Goal: Task Accomplishment & Management: Complete application form

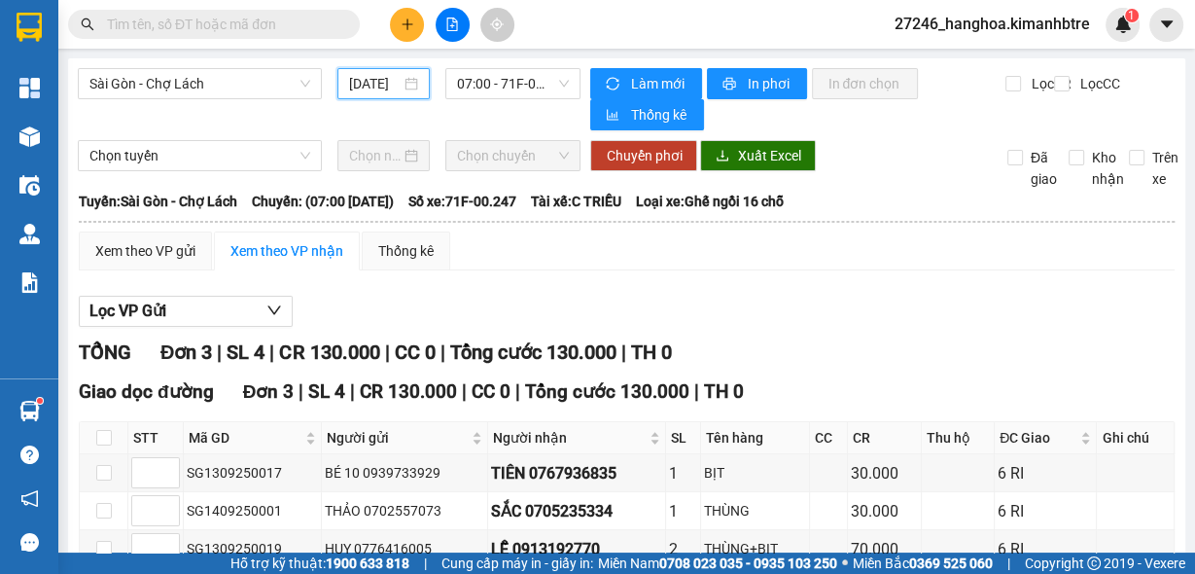
drag, startPoint x: 358, startPoint y: 84, endPoint x: 373, endPoint y: 84, distance: 15.6
click at [359, 84] on input "[DATE]" at bounding box center [375, 83] width 52 height 21
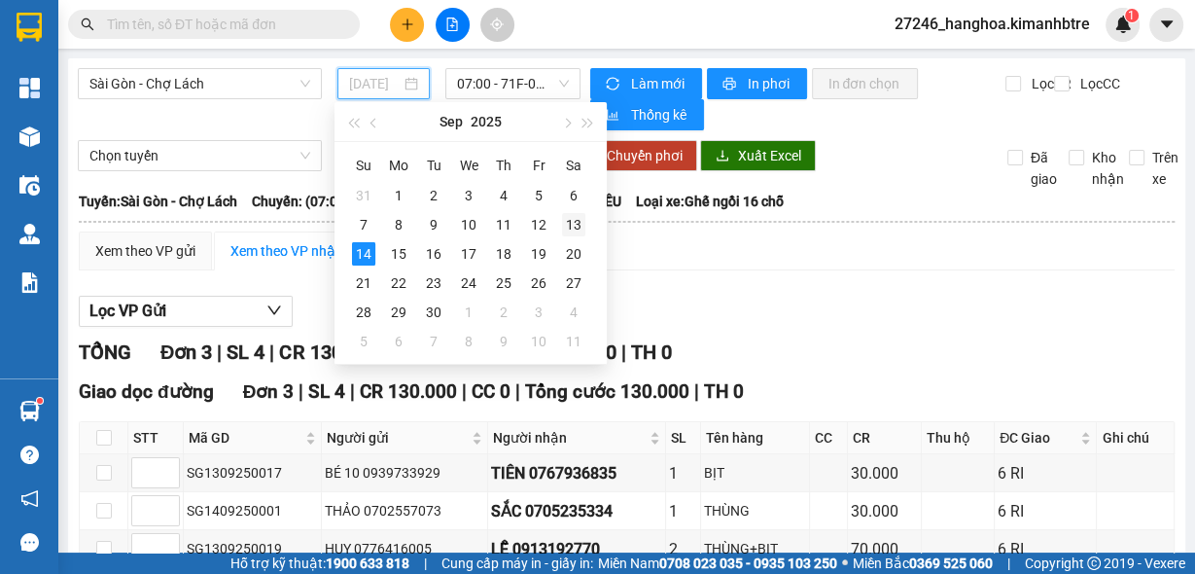
drag, startPoint x: 567, startPoint y: 227, endPoint x: 534, endPoint y: 144, distance: 89.0
click at [565, 229] on div "13" at bounding box center [573, 224] width 23 height 23
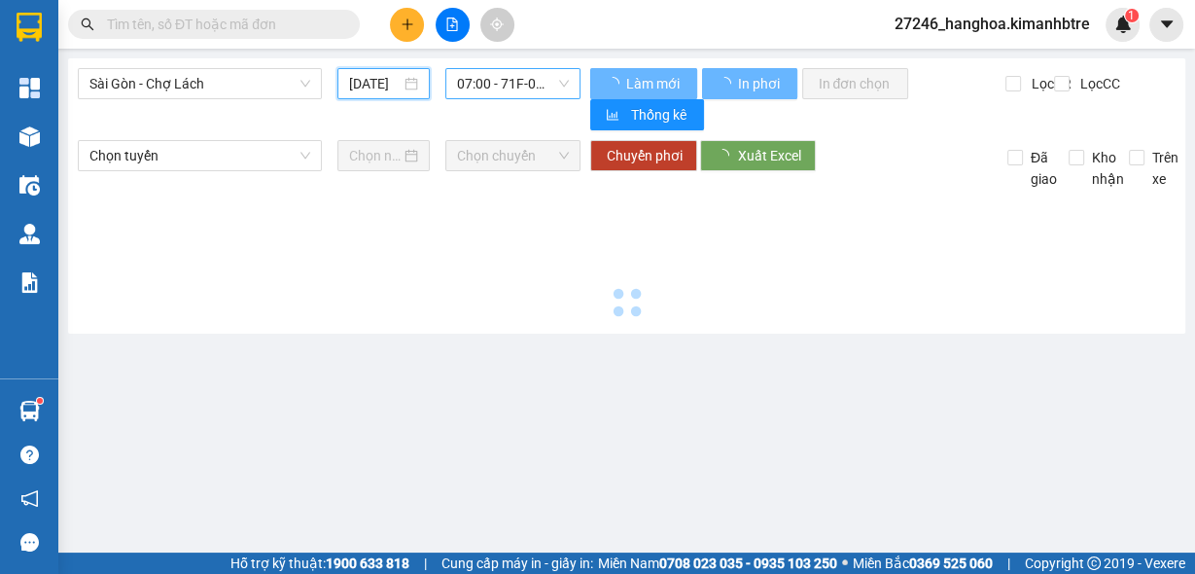
type input "[DATE]"
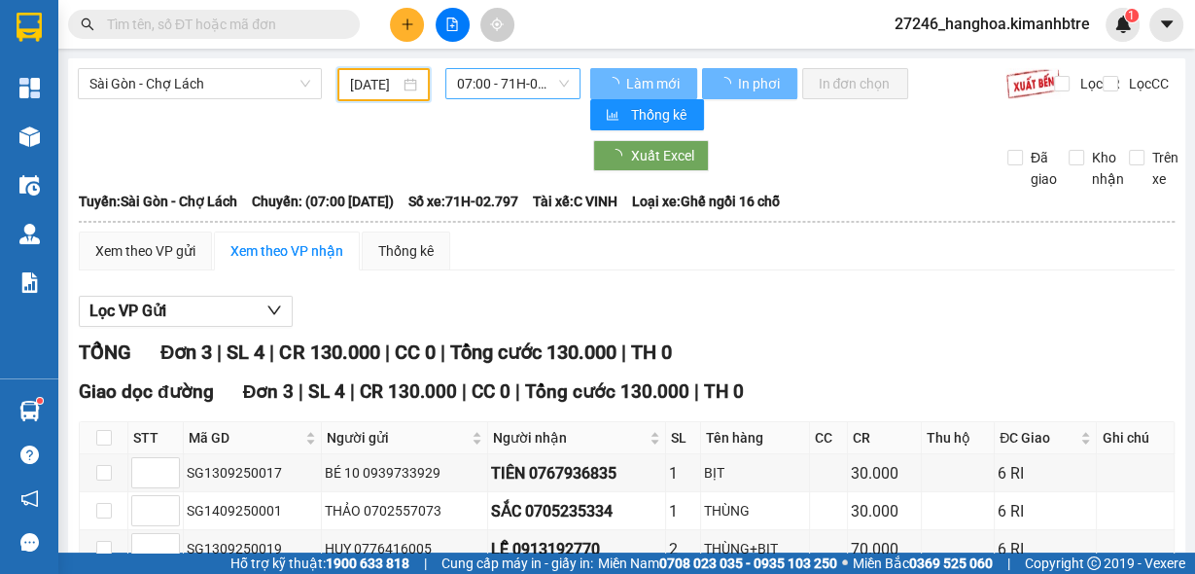
click at [505, 79] on span "07:00 - 71H-02.797" at bounding box center [513, 83] width 113 height 29
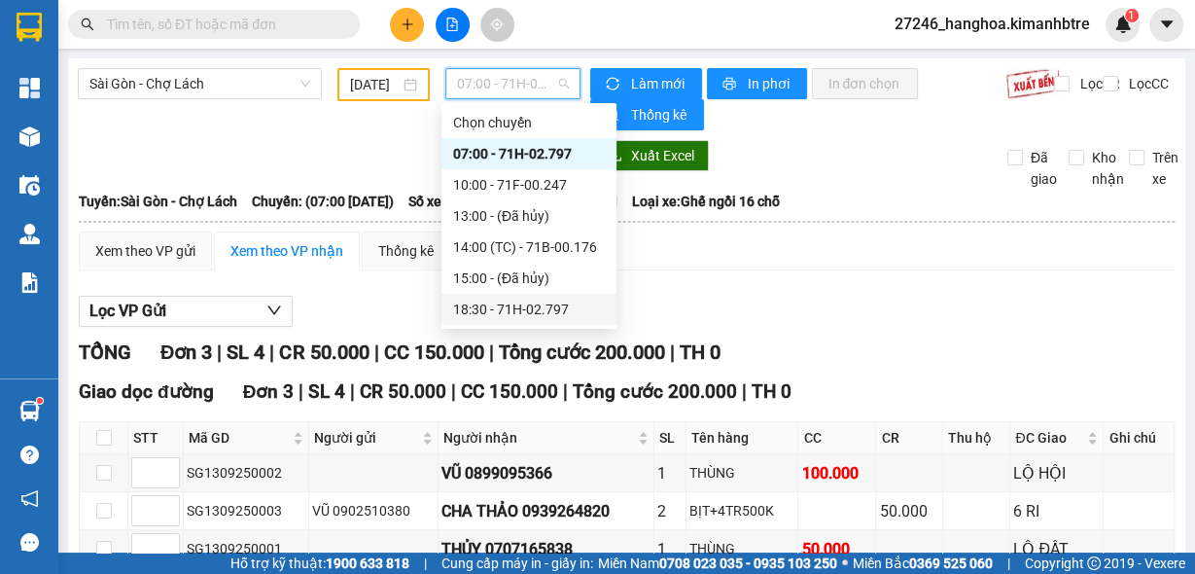
click at [515, 314] on div "18:30 - 71H-02.797" at bounding box center [529, 309] width 152 height 21
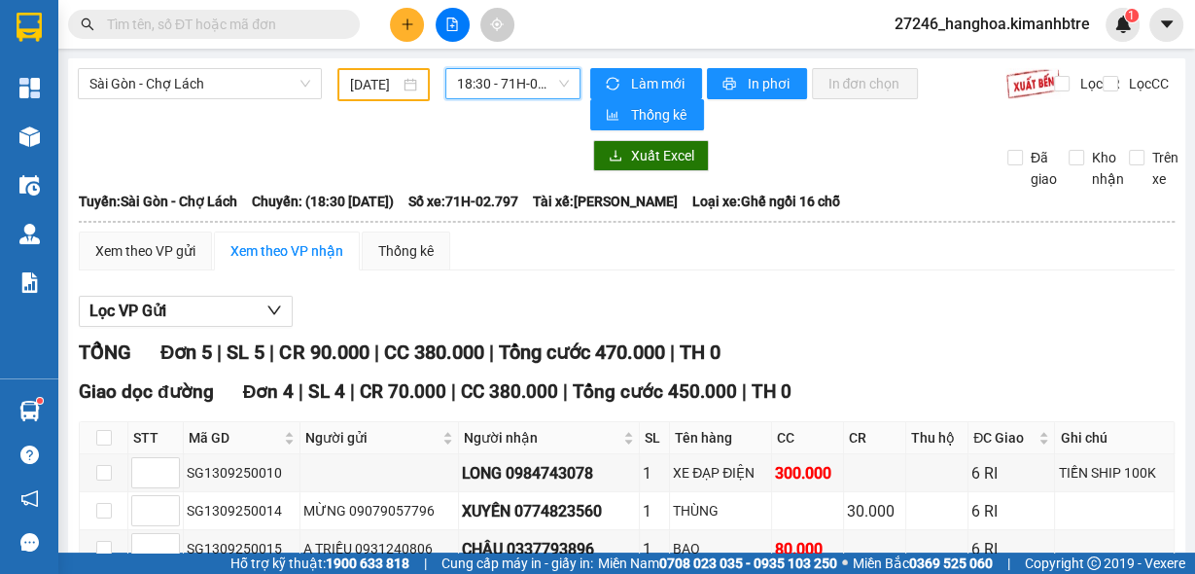
click at [408, 28] on icon "plus" at bounding box center [407, 23] width 1 height 11
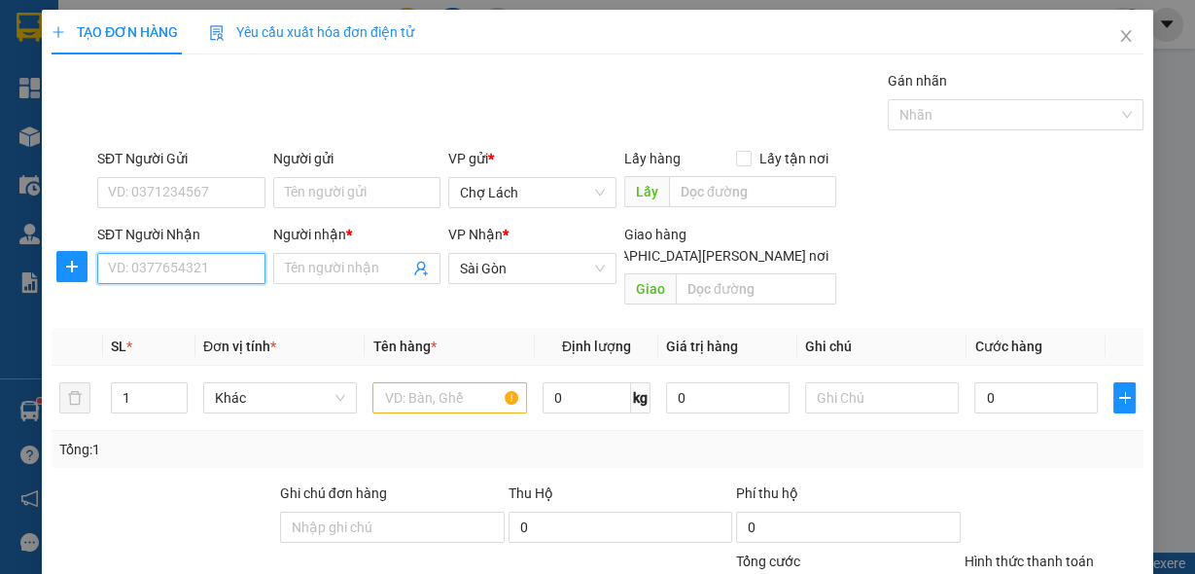
click at [225, 264] on input "SĐT Người Nhận" at bounding box center [181, 268] width 168 height 31
type input "0908479326"
click at [220, 307] on div "0908479326 - TRANG" at bounding box center [179, 306] width 143 height 21
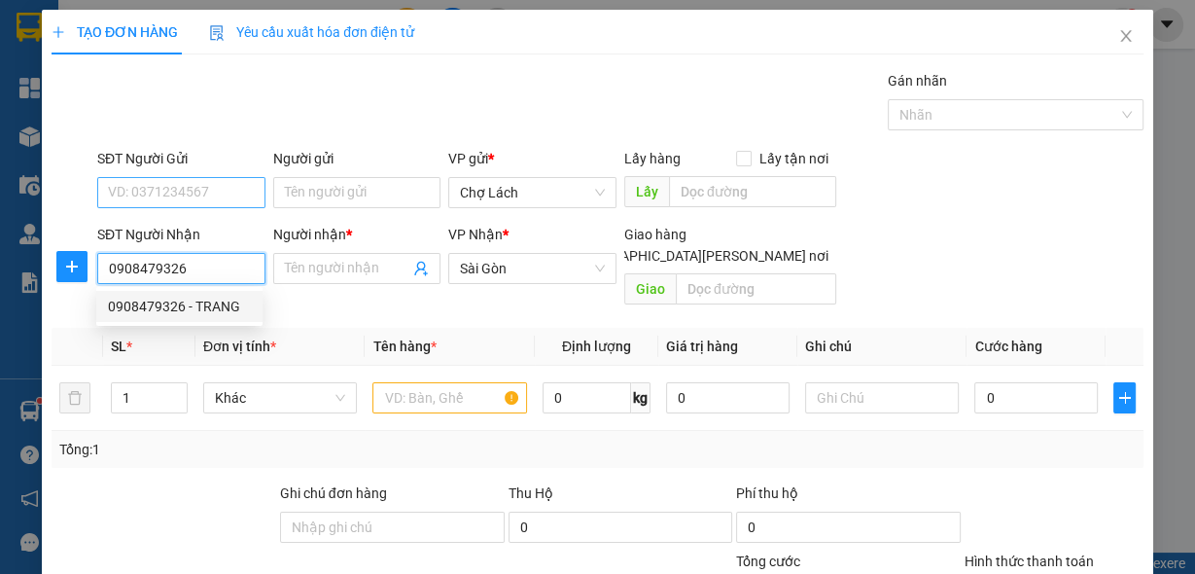
type input "TRANG"
type input "0908479326"
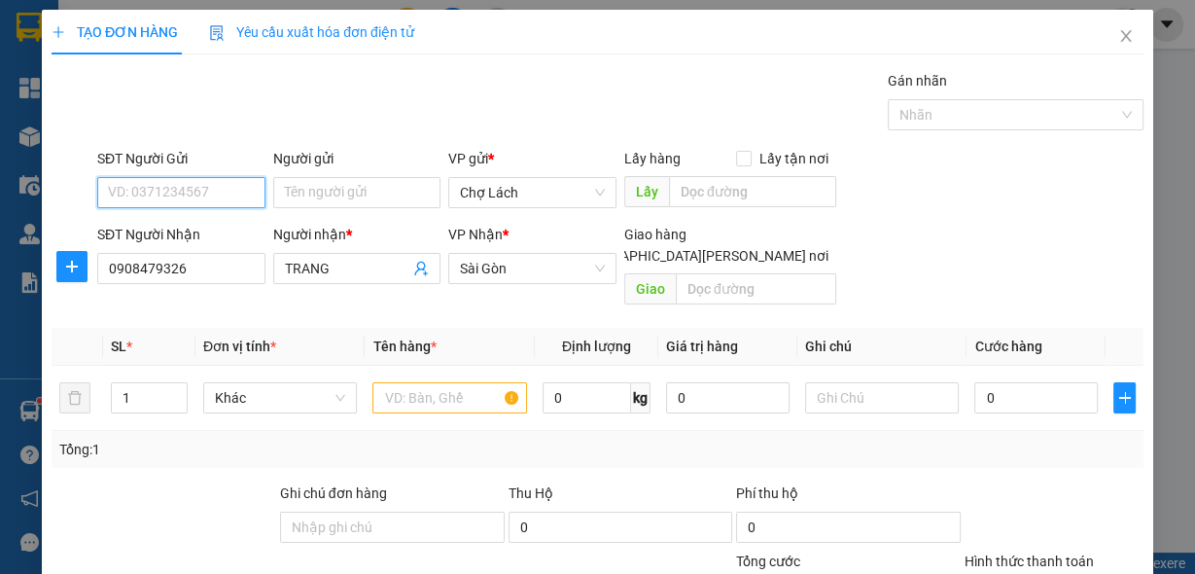
click at [205, 184] on input "SĐT Người Gửi" at bounding box center [181, 192] width 168 height 31
drag, startPoint x: 194, startPoint y: 270, endPoint x: 223, endPoint y: 266, distance: 29.4
click at [195, 270] on div "0833173345 - ĐÀO" at bounding box center [179, 261] width 143 height 21
type input "0833173345"
type input "ĐÀO"
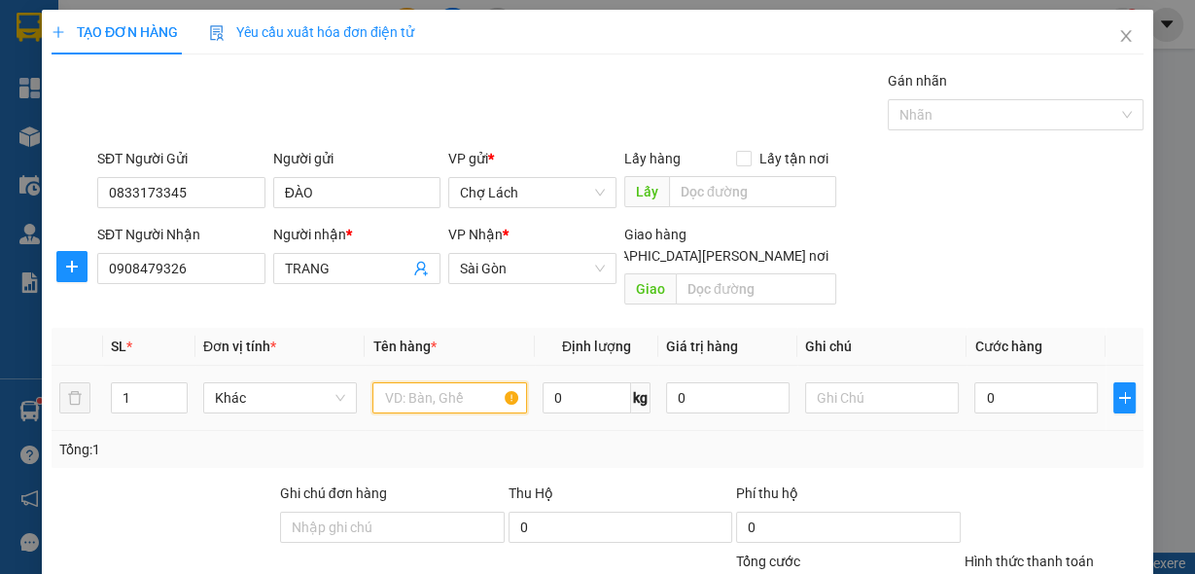
click at [403, 385] on input "text" at bounding box center [450, 397] width 155 height 31
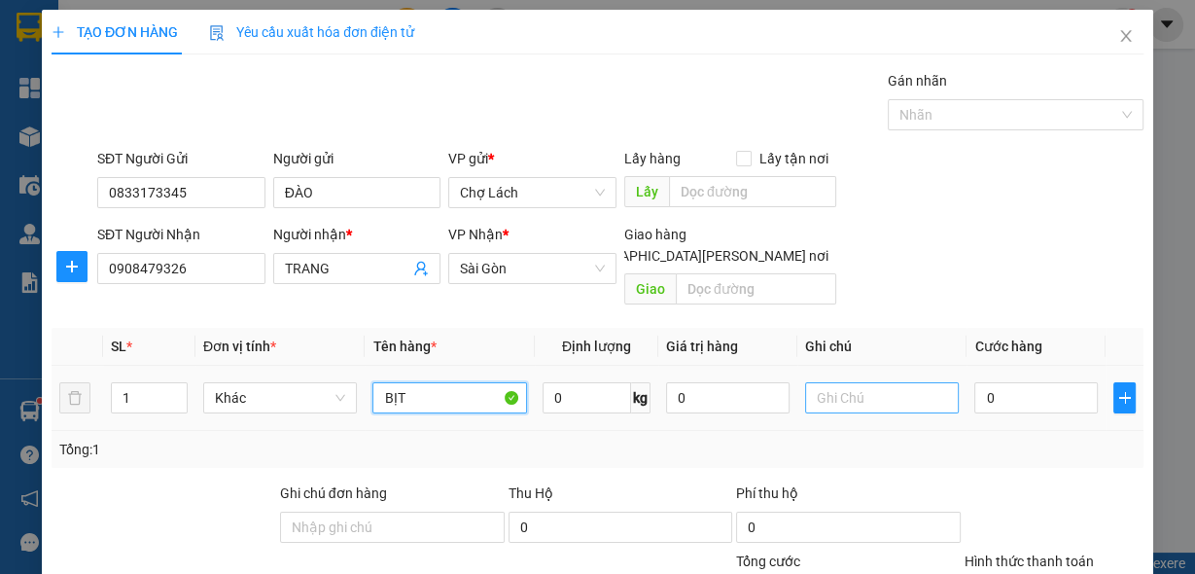
type input "BỊT"
click at [847, 382] on input "text" at bounding box center [882, 397] width 155 height 31
type input "T"
type input "6 RI"
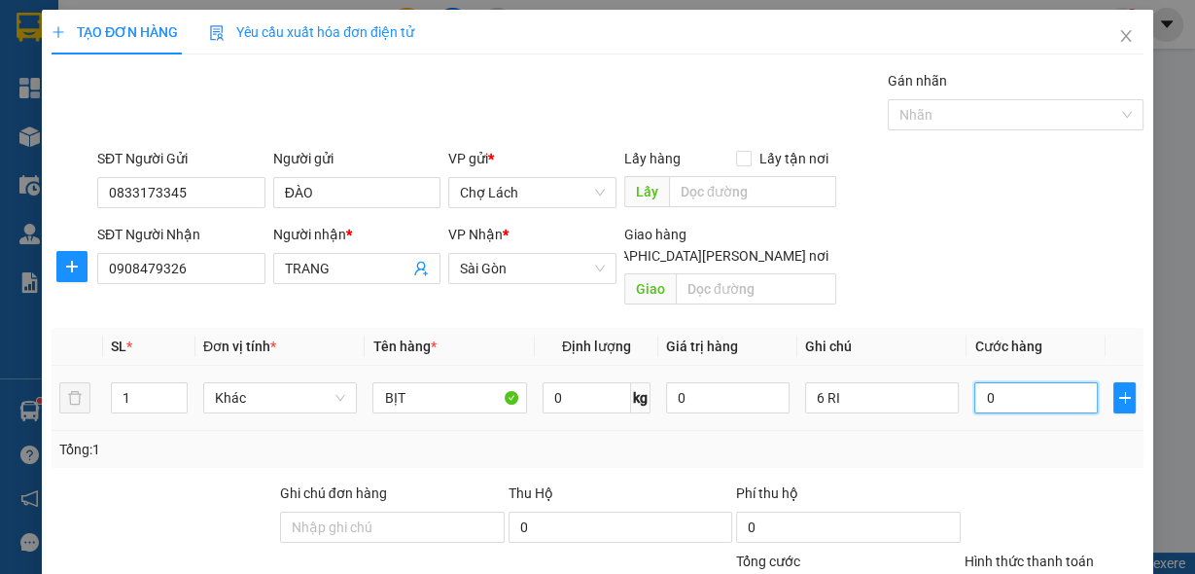
click at [1013, 384] on input "0" at bounding box center [1037, 397] width 124 height 31
type input "3"
type input "30"
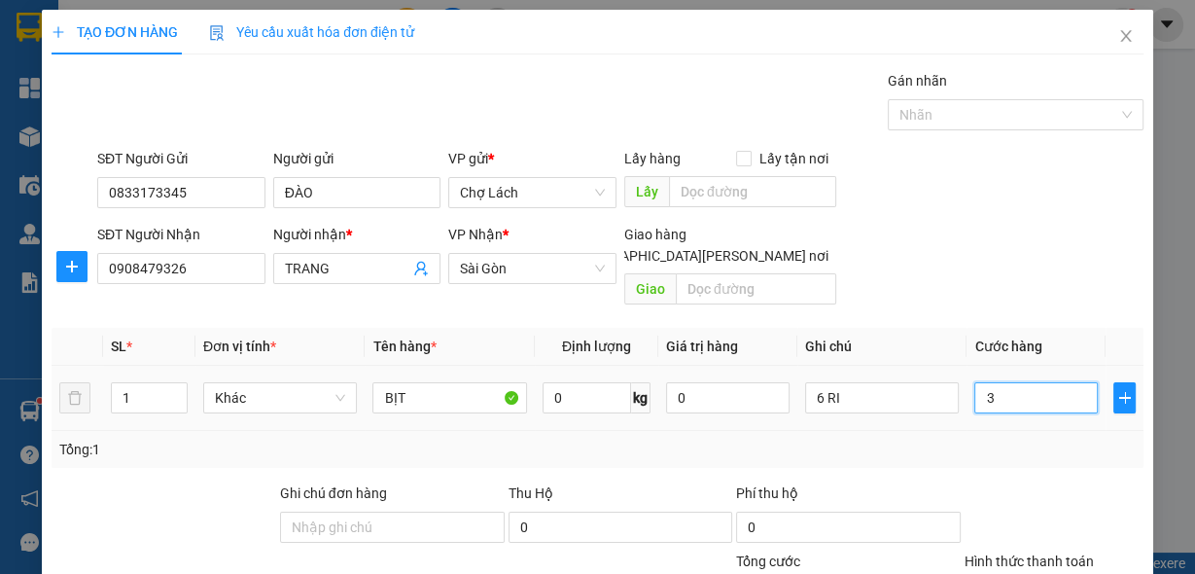
type input "30"
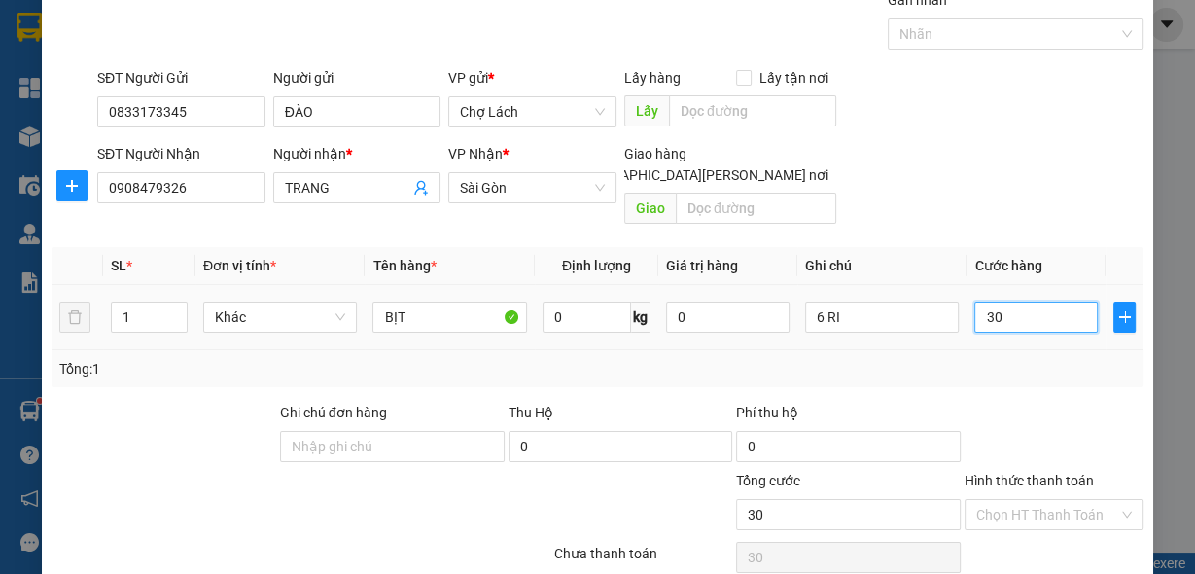
scroll to position [143, 0]
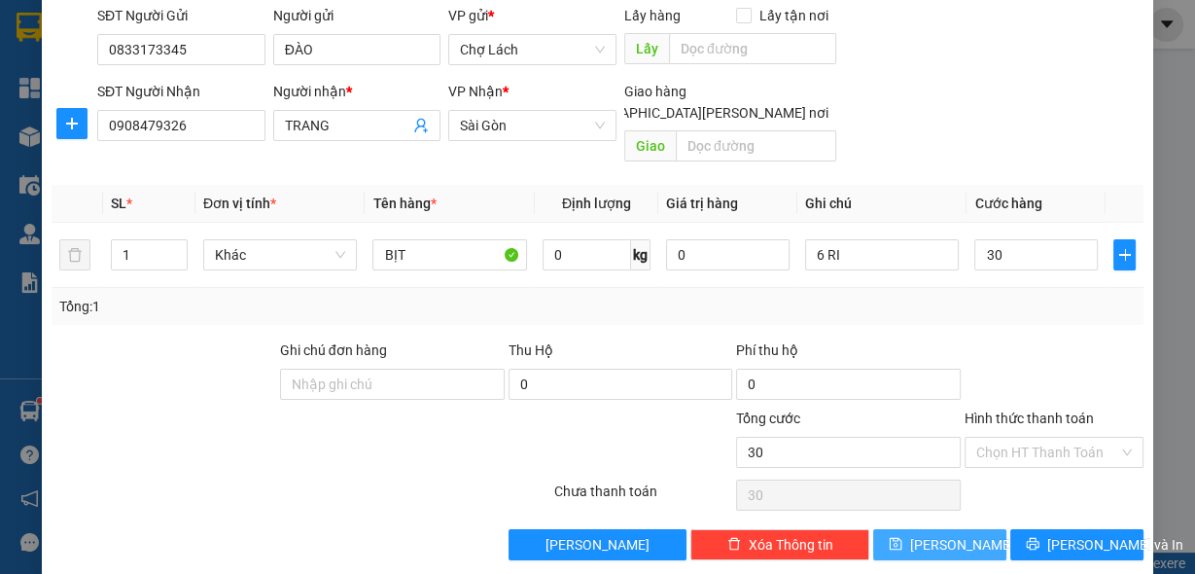
type input "30.000"
click at [903, 537] on icon "save" at bounding box center [896, 544] width 14 height 14
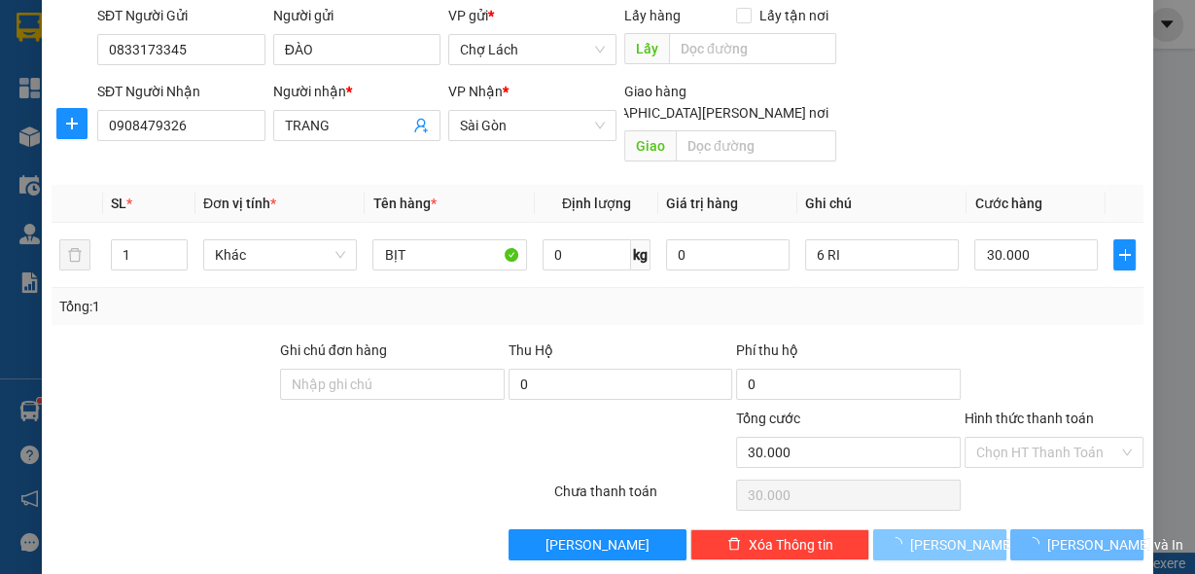
type input "0"
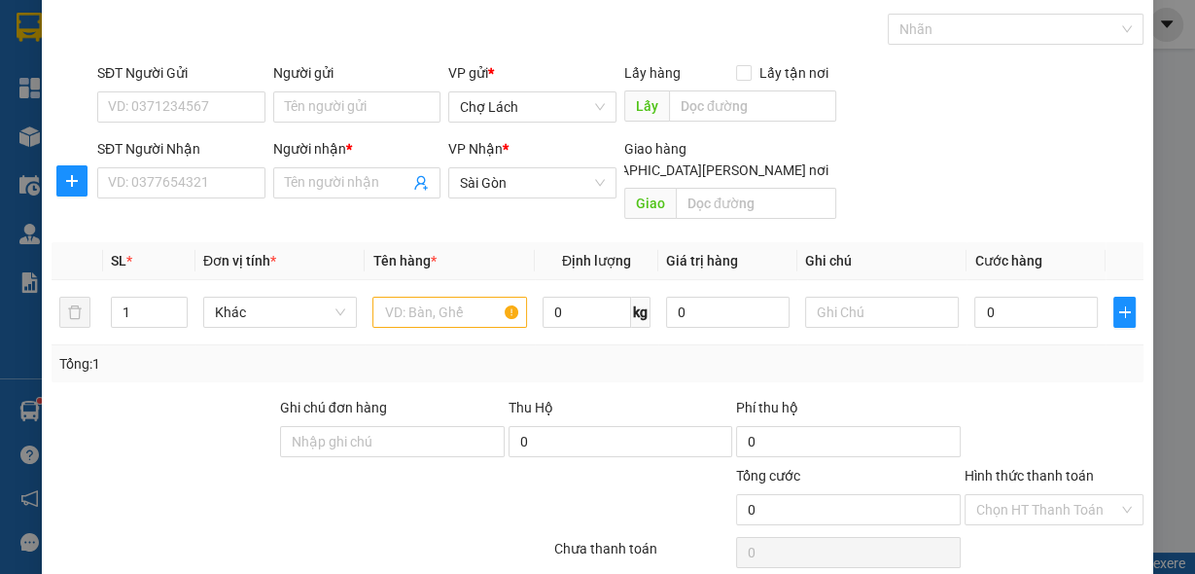
scroll to position [0, 0]
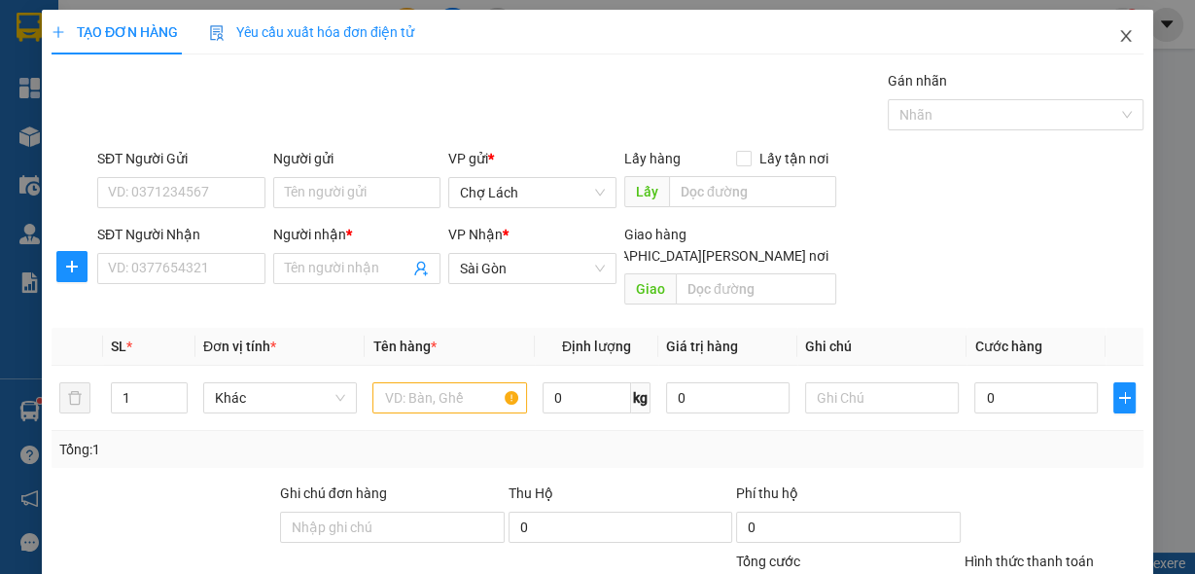
click at [1120, 36] on icon "close" at bounding box center [1125, 36] width 11 height 12
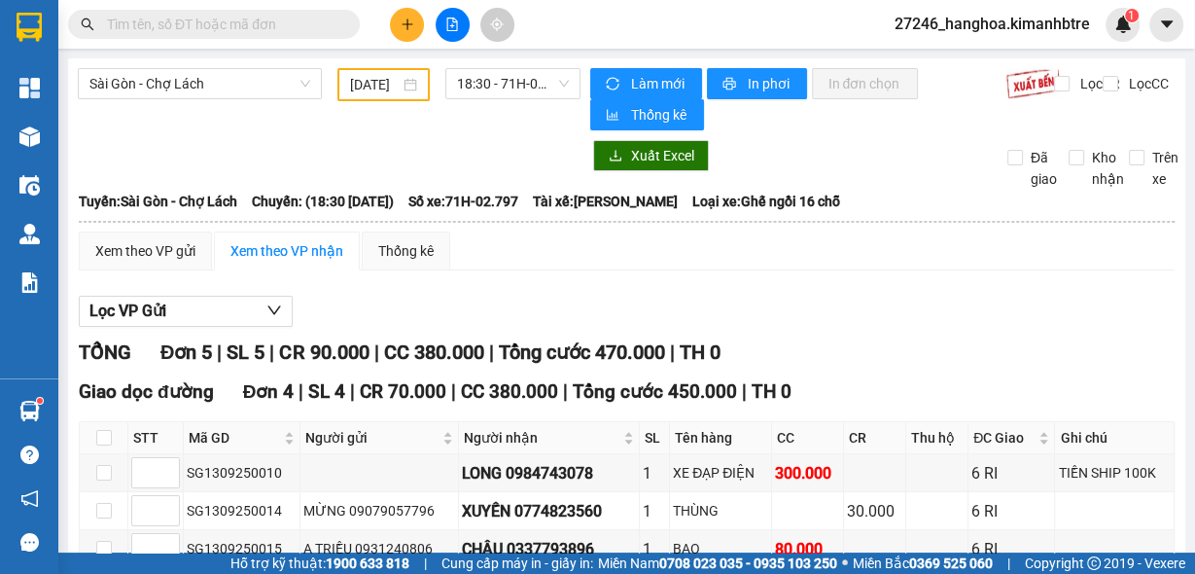
click at [410, 23] on icon "plus" at bounding box center [407, 23] width 11 height 1
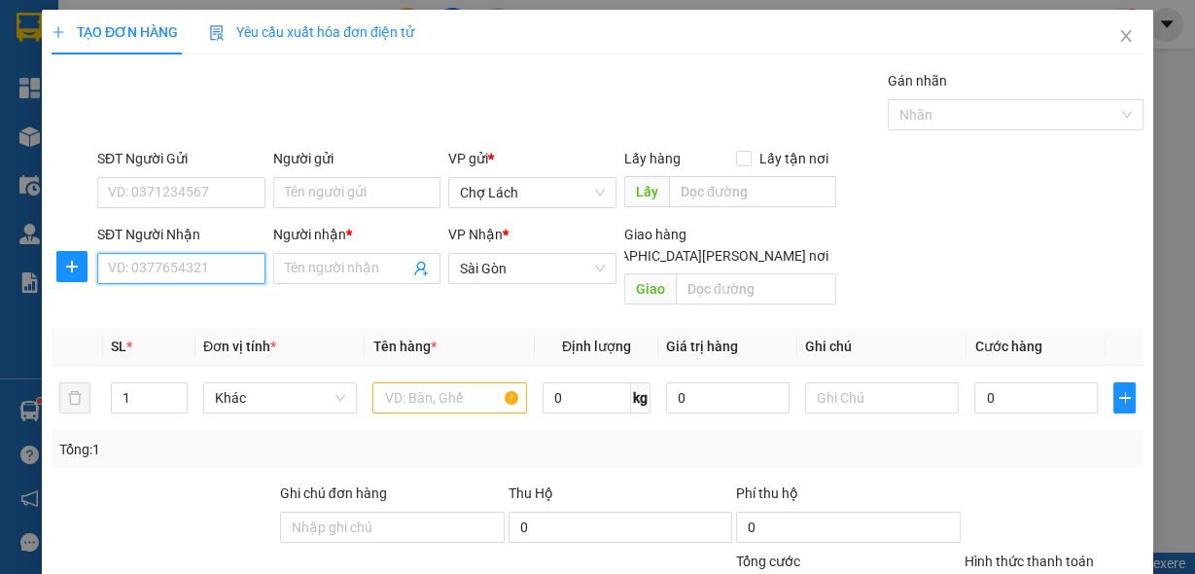
drag, startPoint x: 164, startPoint y: 274, endPoint x: 190, endPoint y: 257, distance: 30.8
click at [164, 271] on input "SĐT Người Nhận" at bounding box center [181, 268] width 168 height 31
type input "0913130890"
click at [309, 259] on input "Người nhận *" at bounding box center [347, 268] width 125 height 21
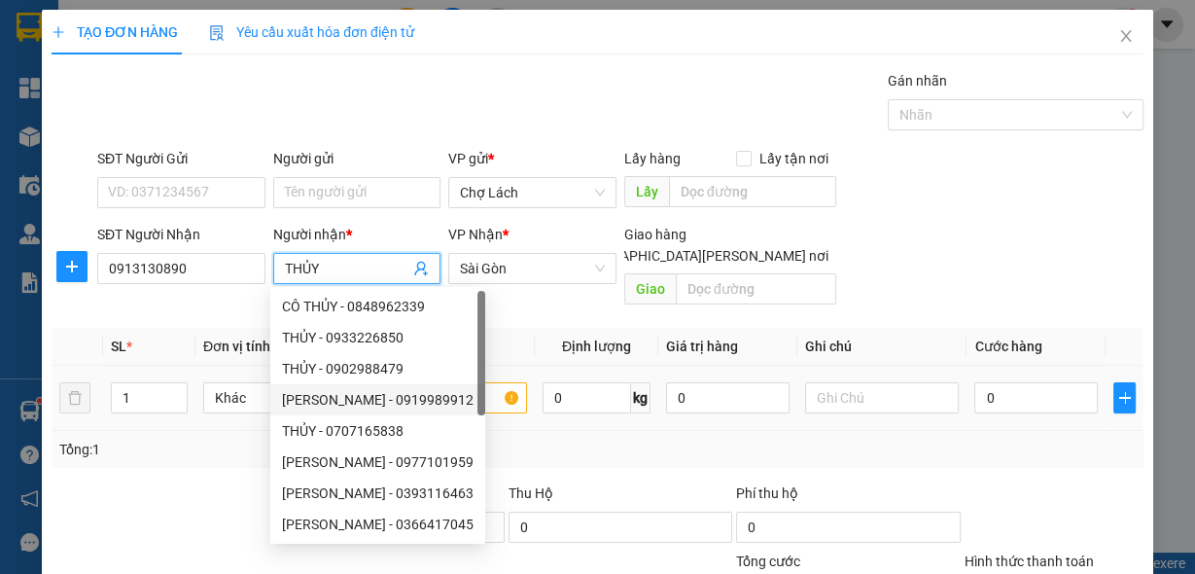
type input "THỦY"
click at [474, 382] on input "text" at bounding box center [450, 397] width 155 height 31
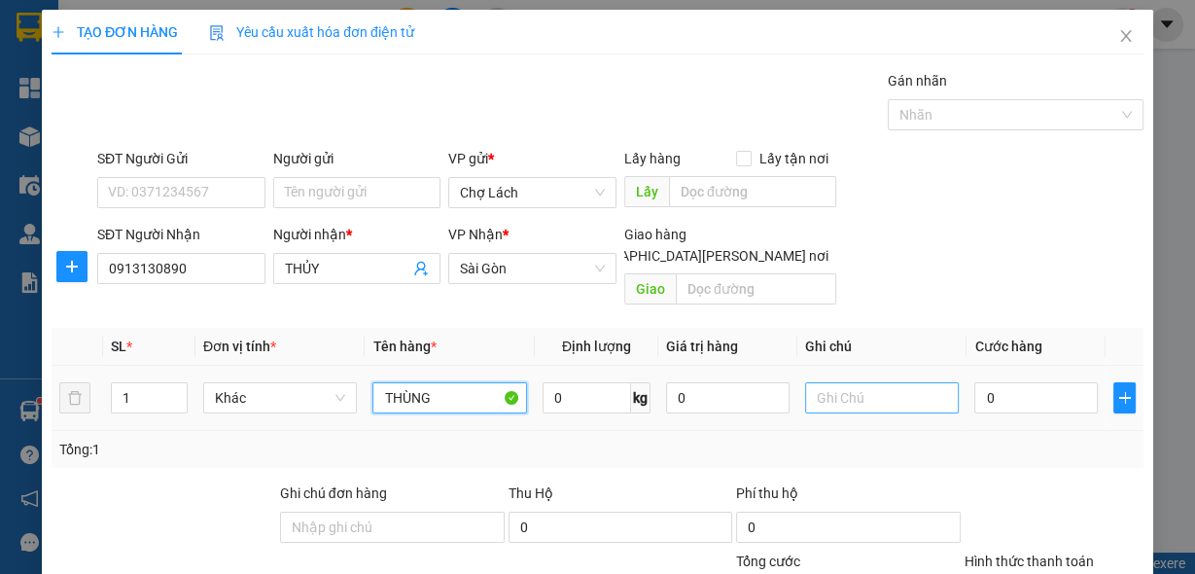
type input "THÙNG"
click at [821, 382] on input "text" at bounding box center [882, 397] width 155 height 31
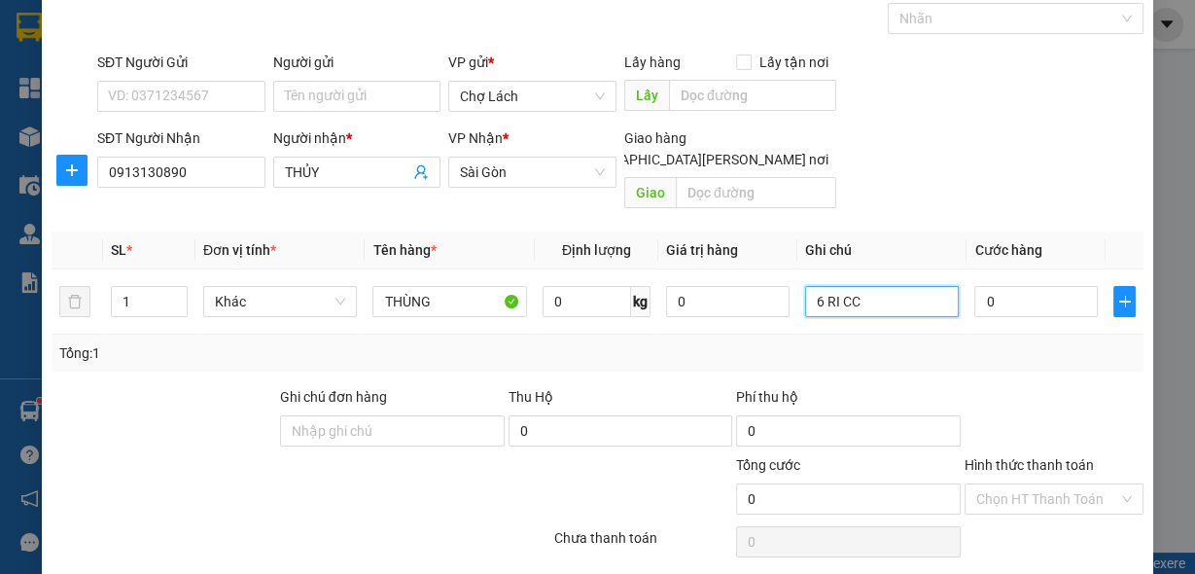
scroll to position [143, 0]
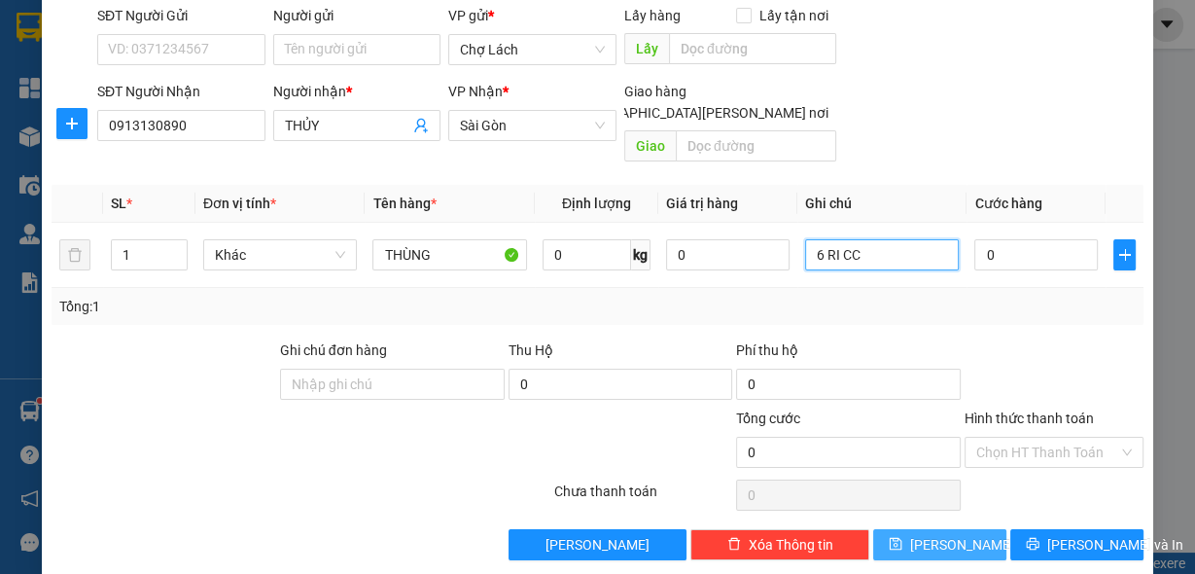
type input "6 RI CC"
click at [939, 534] on span "[PERSON_NAME]" at bounding box center [962, 544] width 104 height 21
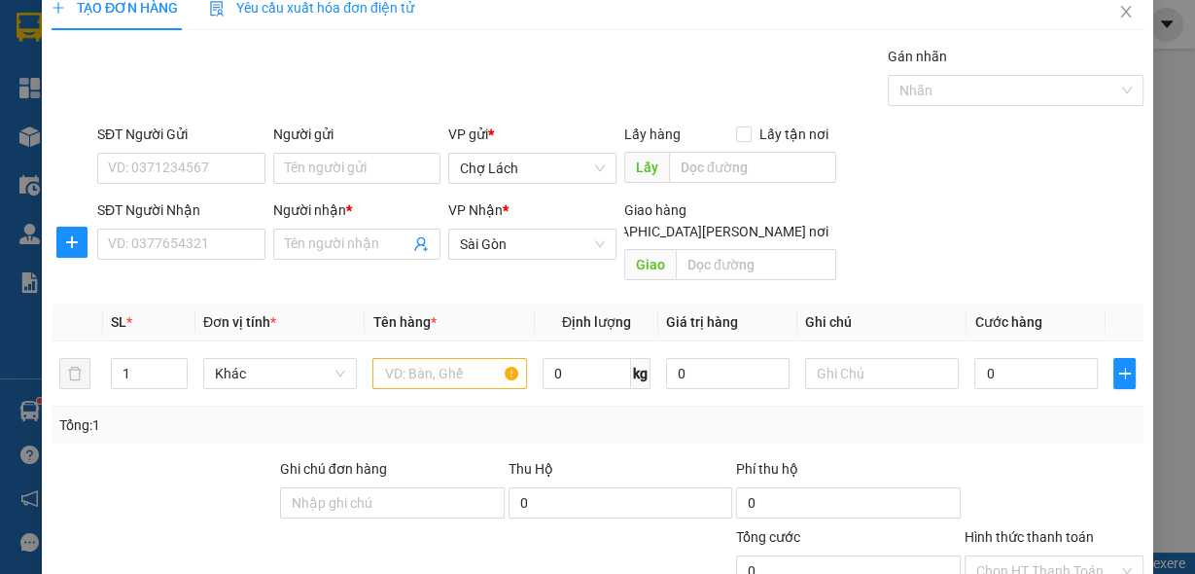
scroll to position [0, 0]
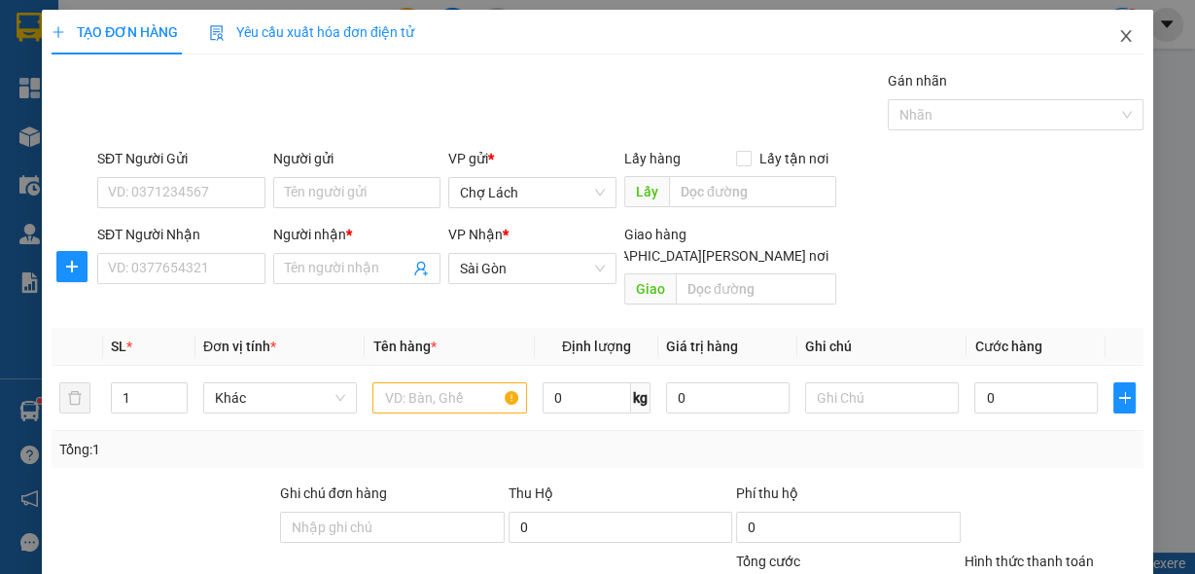
click at [1117, 38] on span "Close" at bounding box center [1126, 37] width 54 height 54
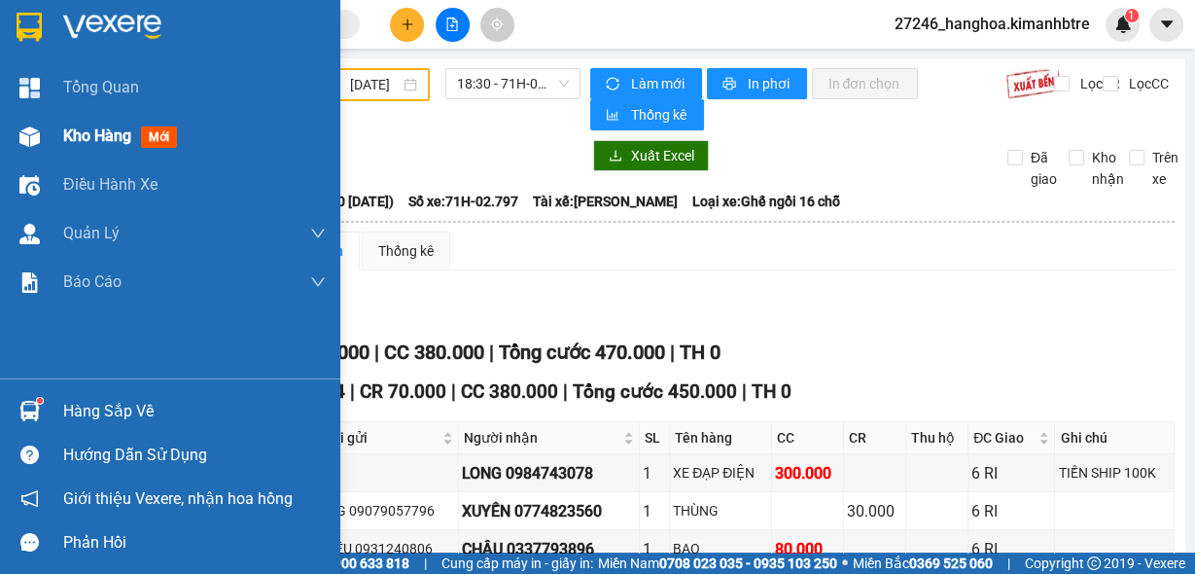
click at [56, 137] on div "Kho hàng mới" at bounding box center [170, 136] width 340 height 49
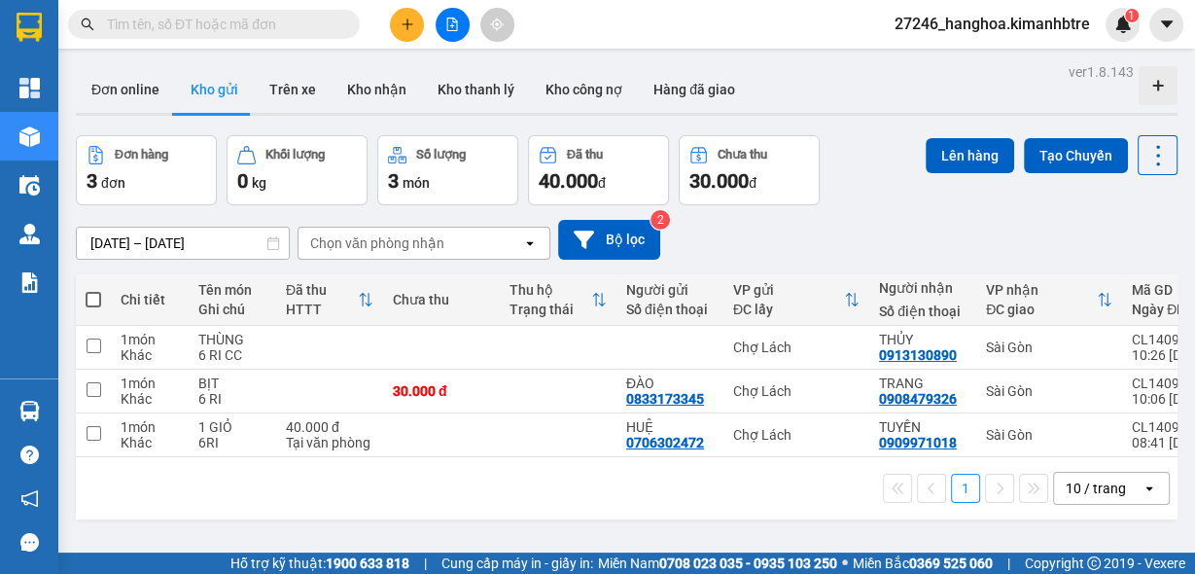
click at [86, 303] on span at bounding box center [94, 300] width 16 height 16
click at [93, 290] on input "checkbox" at bounding box center [93, 290] width 0 height 0
checkbox input "true"
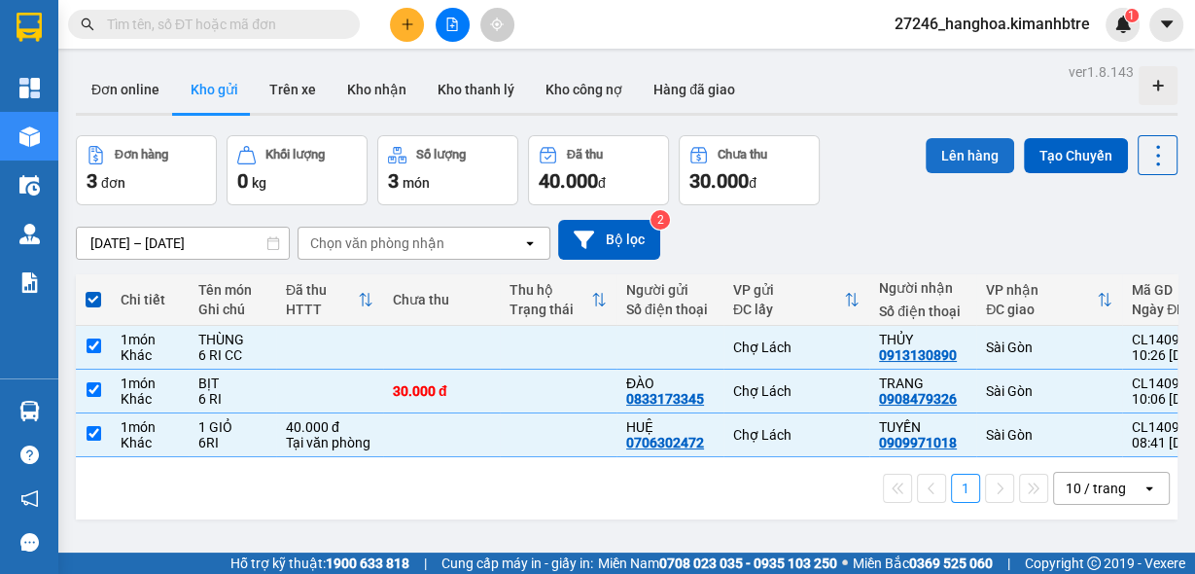
click at [942, 155] on button "Lên hàng" at bounding box center [970, 155] width 89 height 35
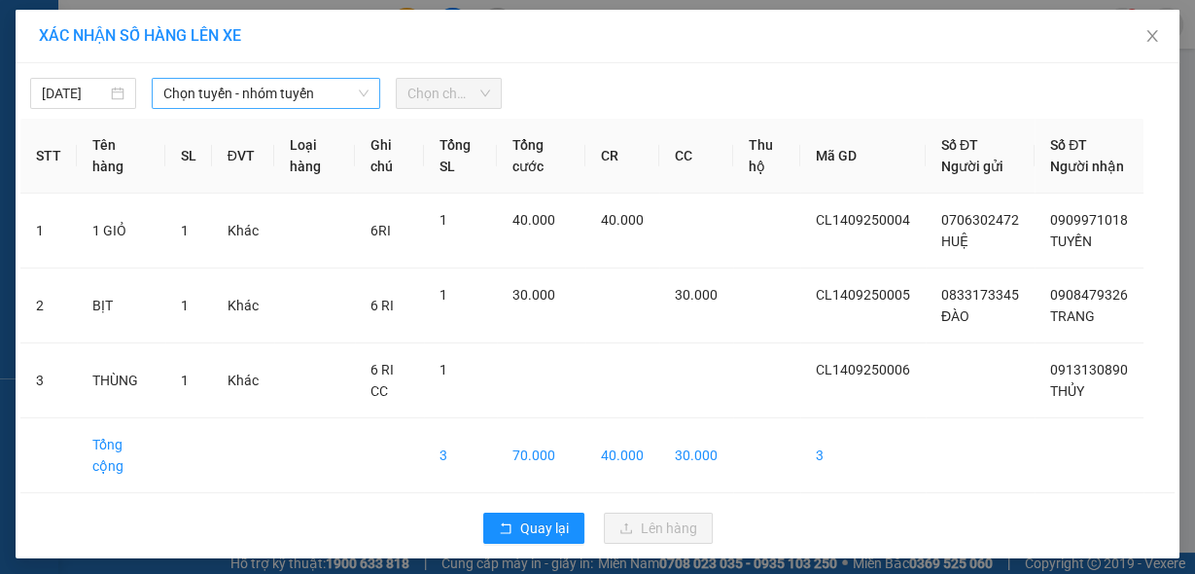
click at [221, 85] on span "Chọn tuyến - nhóm tuyến" at bounding box center [265, 93] width 205 height 29
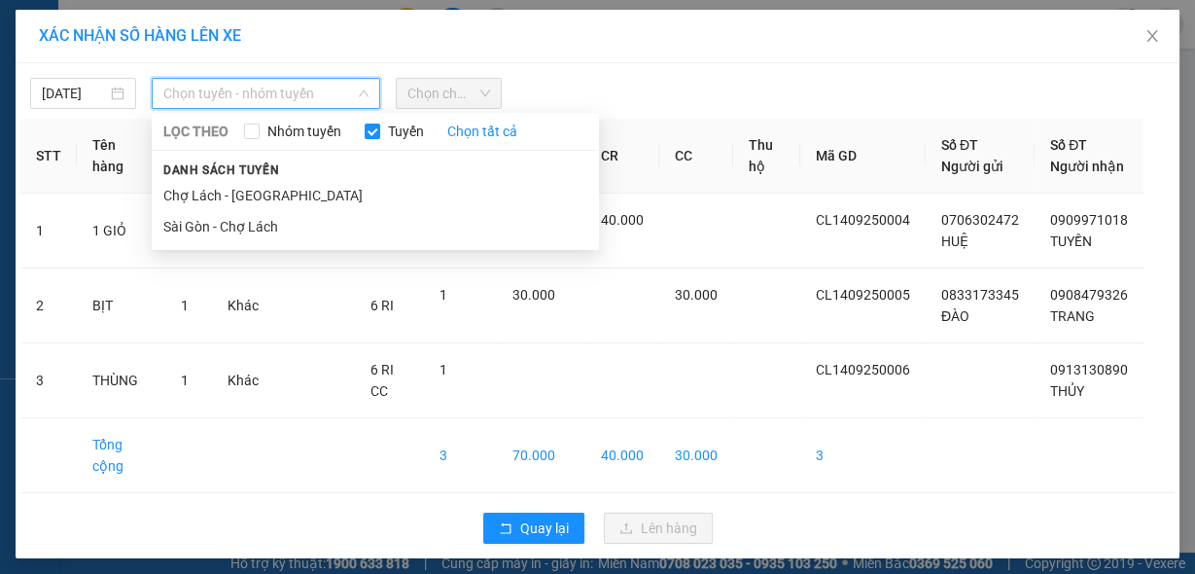
drag, startPoint x: 230, startPoint y: 196, endPoint x: 311, endPoint y: 126, distance: 107.6
click at [231, 195] on li "Chợ Lách - [GEOGRAPHIC_DATA]" at bounding box center [375, 195] width 447 height 31
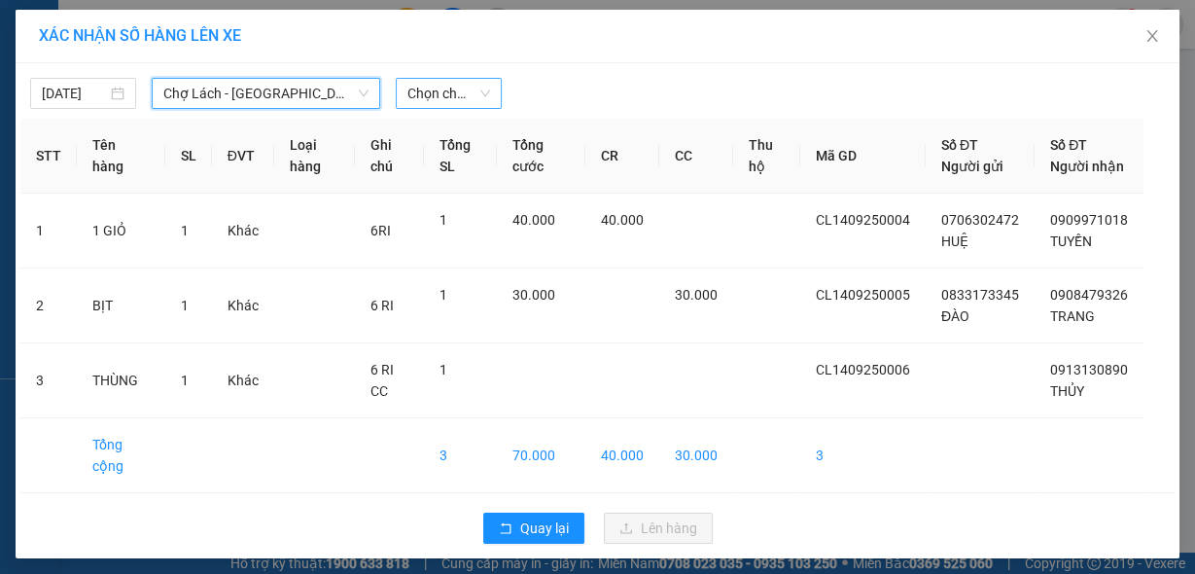
click at [439, 100] on span "Chọn chuyến" at bounding box center [449, 93] width 83 height 29
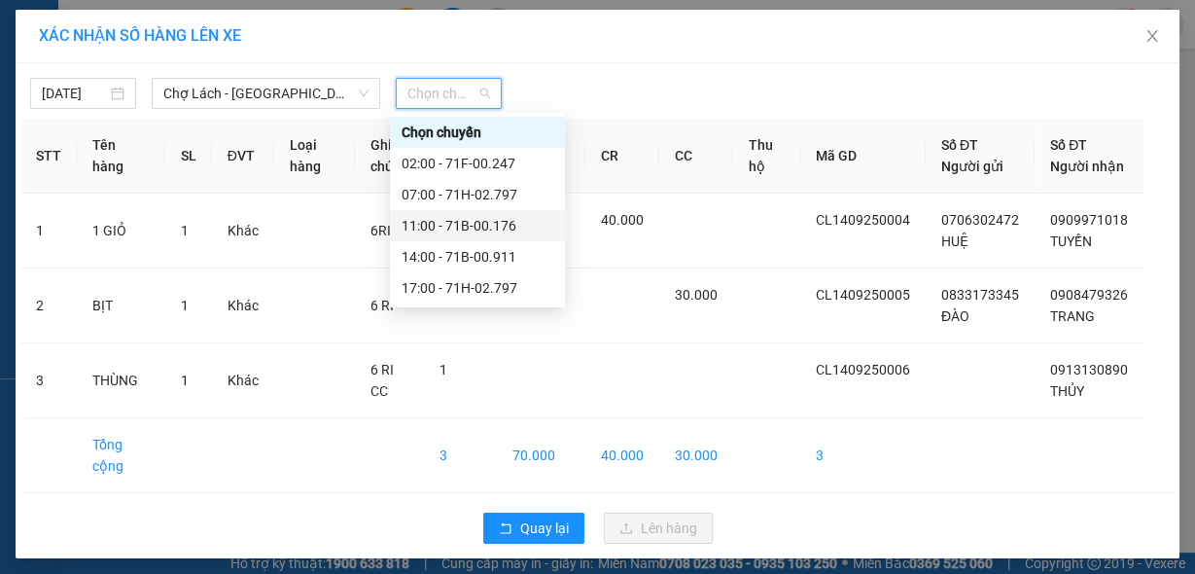
click at [463, 231] on div "11:00 - 71B-00.176" at bounding box center [478, 225] width 152 height 21
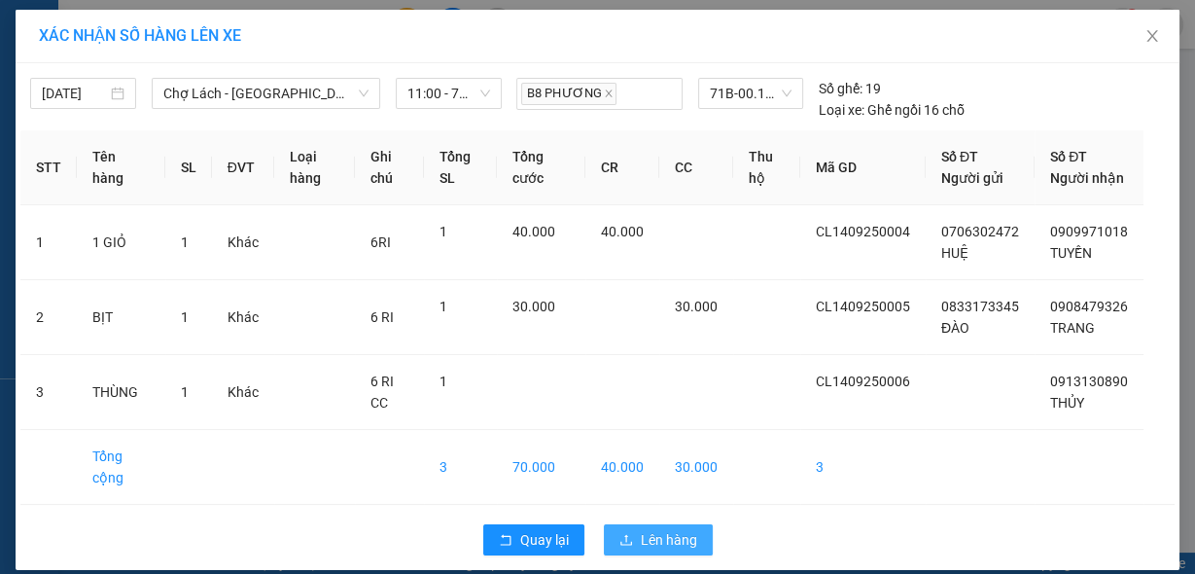
click at [632, 551] on button "Lên hàng" at bounding box center [658, 539] width 109 height 31
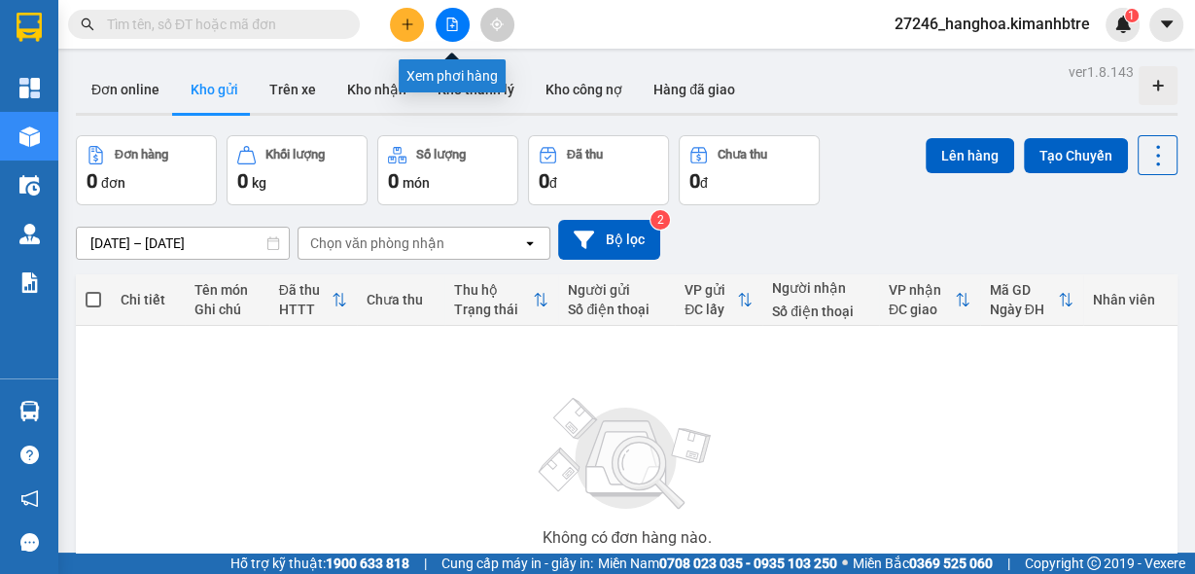
click at [449, 22] on icon "file-add" at bounding box center [452, 25] width 14 height 14
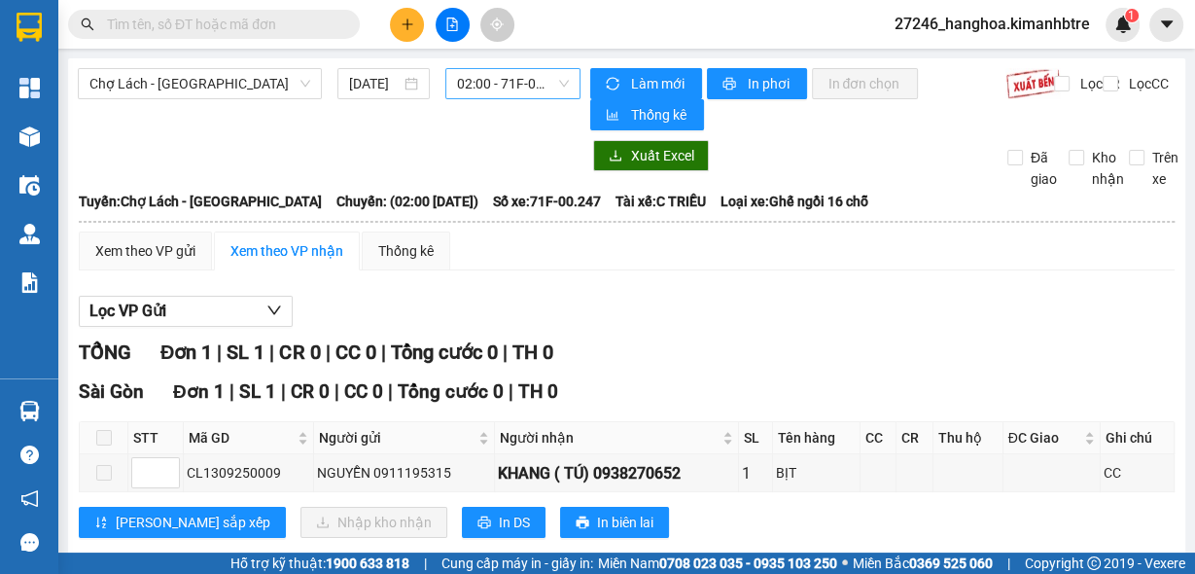
click at [517, 87] on span "02:00 - 71F-00.247" at bounding box center [513, 83] width 113 height 29
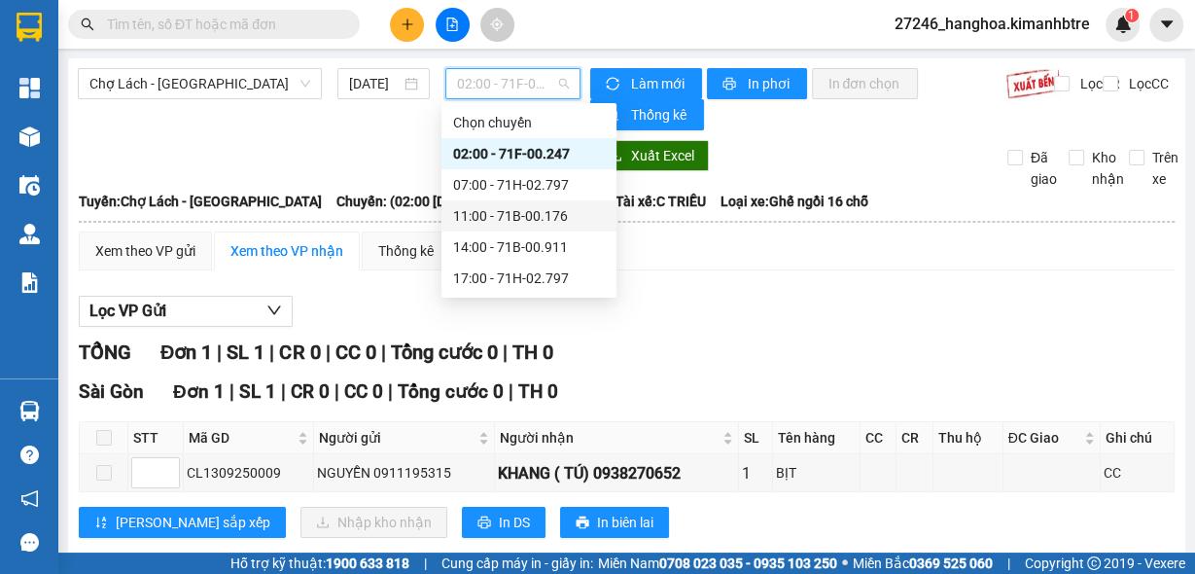
click at [504, 227] on div "11:00 - 71B-00.176" at bounding box center [529, 215] width 175 height 31
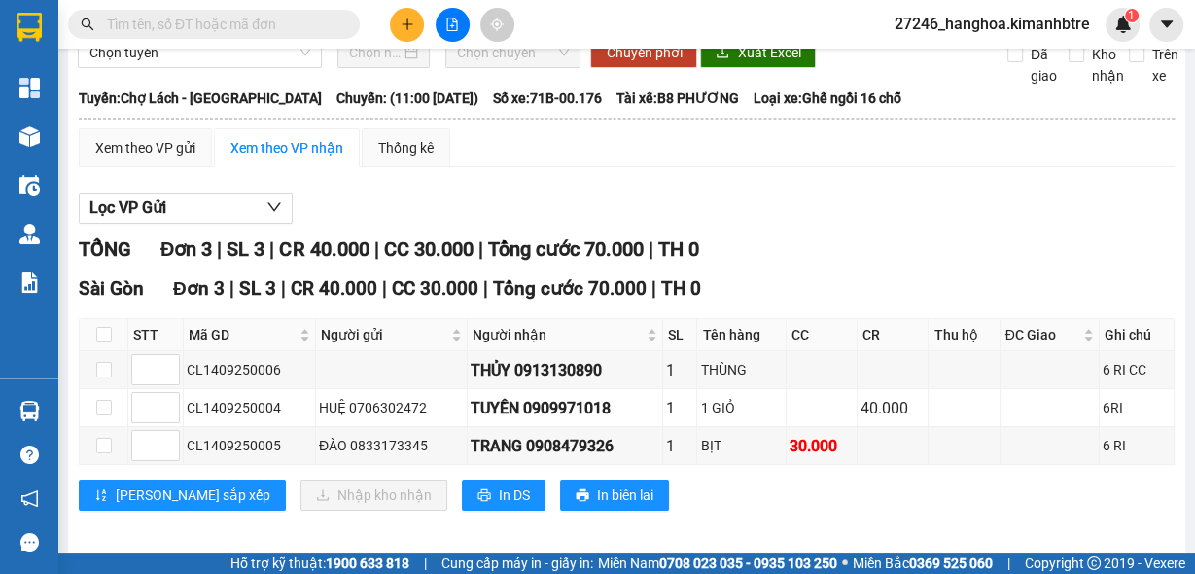
scroll to position [110, 0]
